Goal: Information Seeking & Learning: Check status

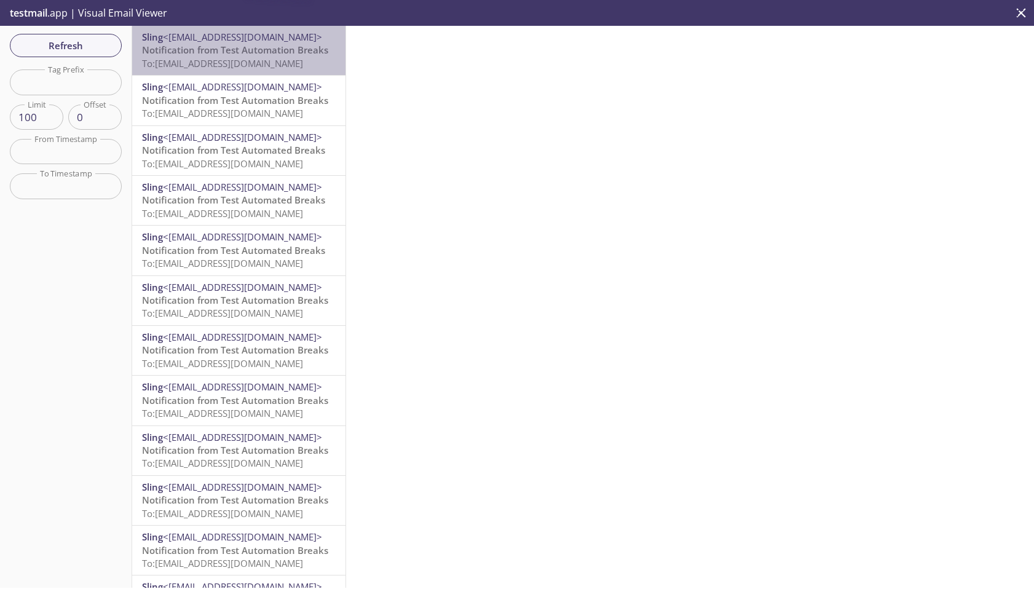
click at [244, 58] on span "To: [EMAIL_ADDRESS][DOMAIN_NAME]" at bounding box center [222, 63] width 161 height 12
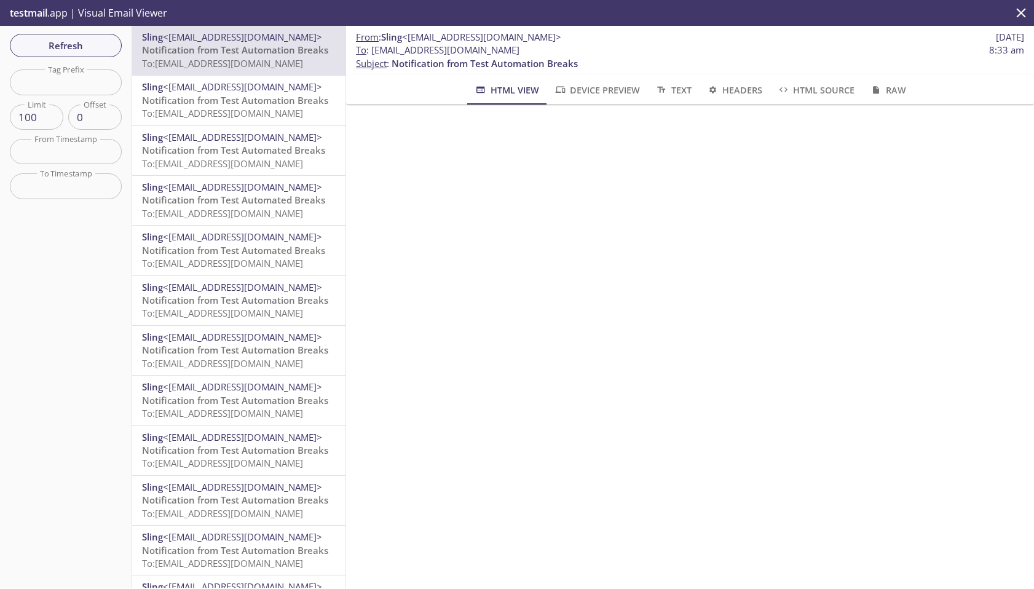
drag, startPoint x: 606, startPoint y: 50, endPoint x: 373, endPoint y: 47, distance: 232.5
click at [373, 47] on span "To : [EMAIL_ADDRESS][DOMAIN_NAME] 8:33 am" at bounding box center [690, 50] width 668 height 13
copy span "[EMAIL_ADDRESS][DOMAIN_NAME]"
click at [67, 36] on button "Refresh" at bounding box center [66, 45] width 112 height 23
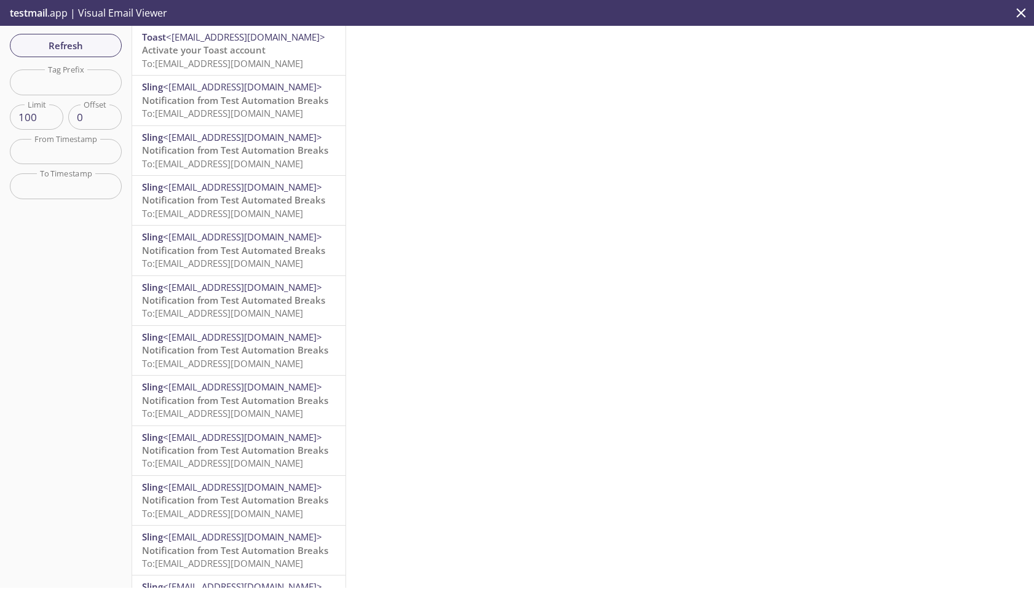
click at [270, 59] on span "To: [EMAIL_ADDRESS][DOMAIN_NAME]" at bounding box center [222, 63] width 161 height 12
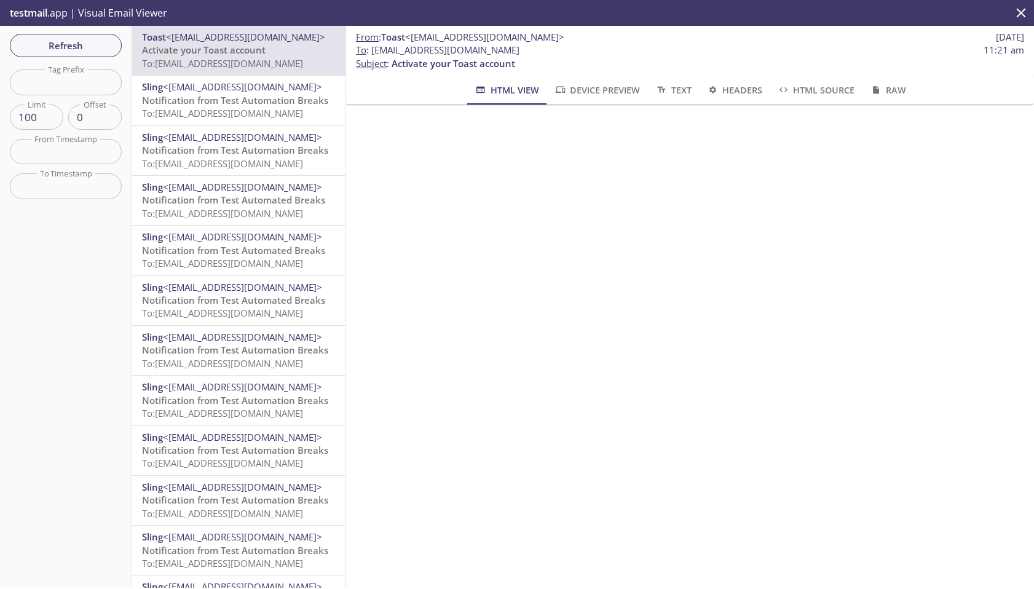
scroll to position [196, 0]
